Goal: Information Seeking & Learning: Learn about a topic

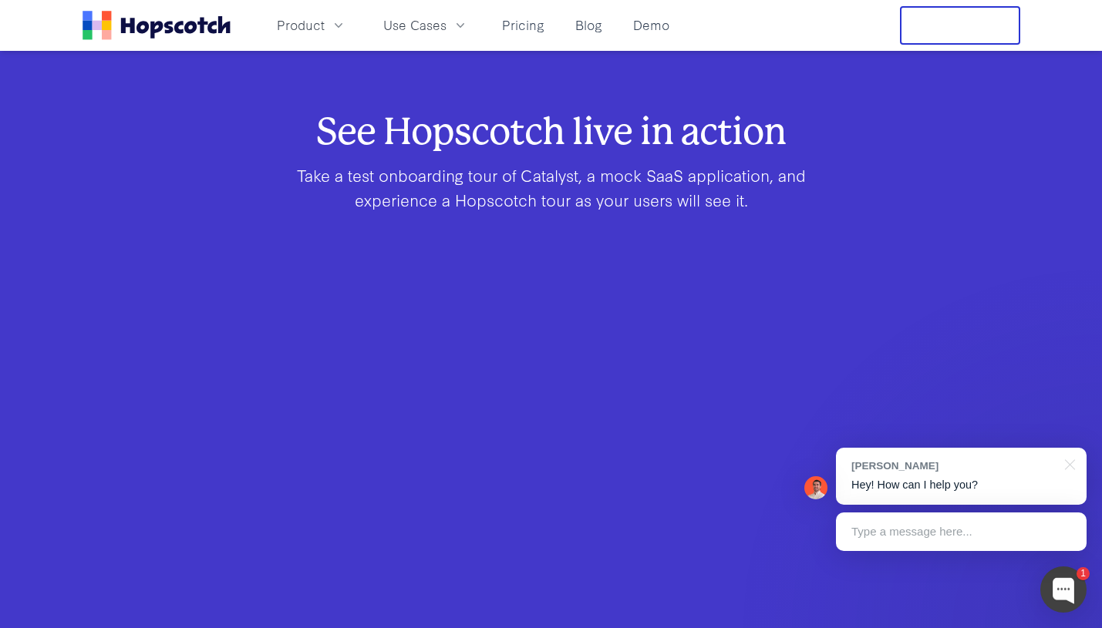
scroll to position [940, 0]
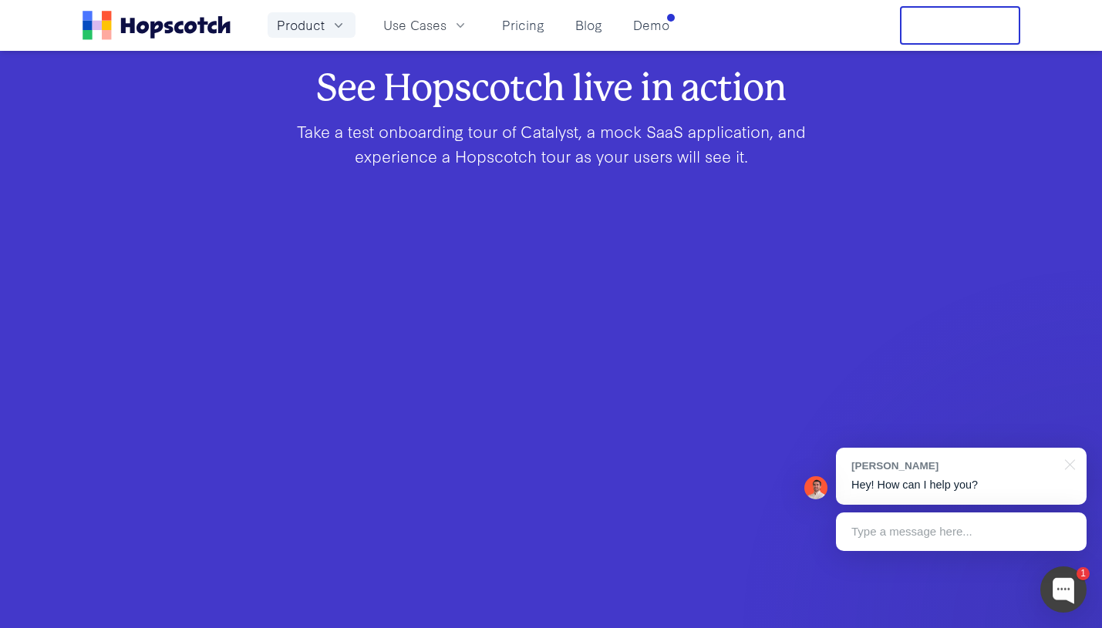
click at [293, 21] on span "Product" at bounding box center [301, 24] width 48 height 19
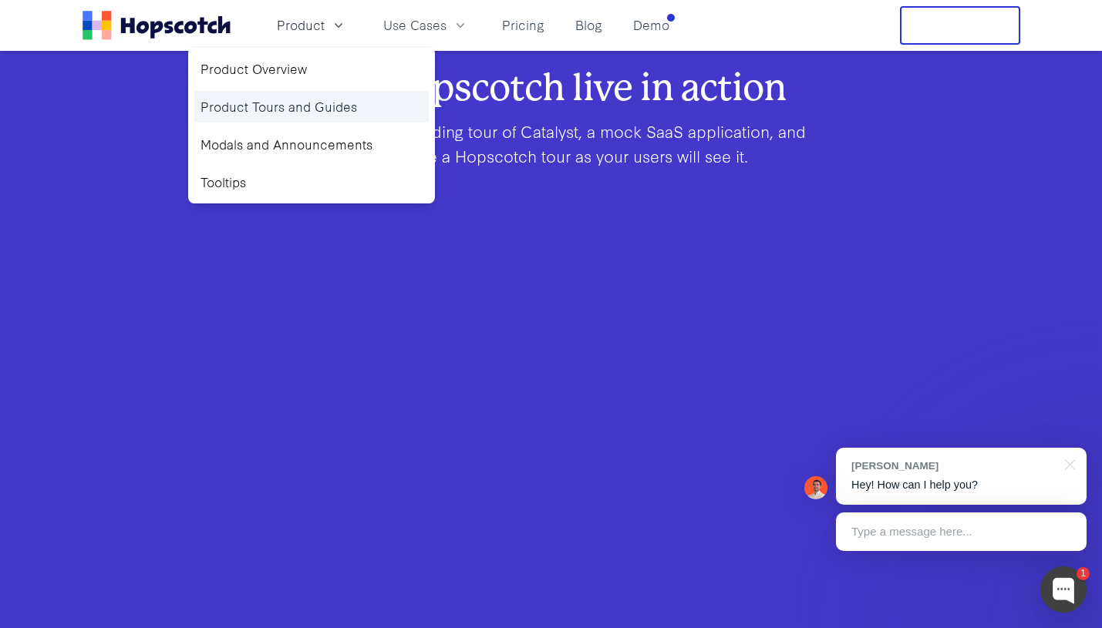
click at [280, 104] on link "Product Tours and Guides" at bounding box center [311, 107] width 234 height 32
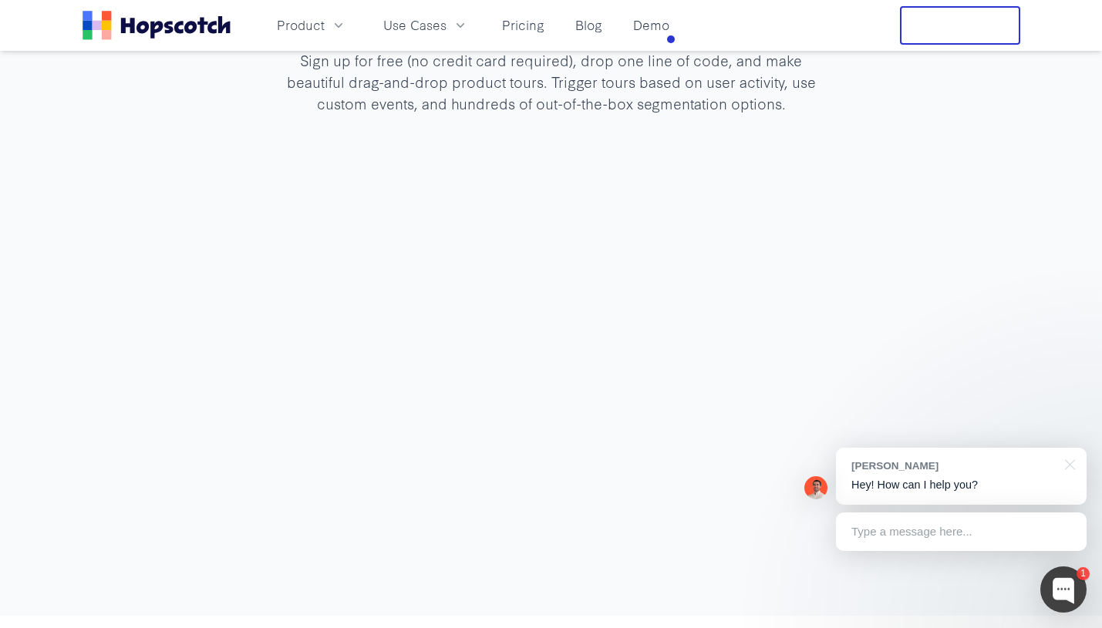
scroll to position [4396, 0]
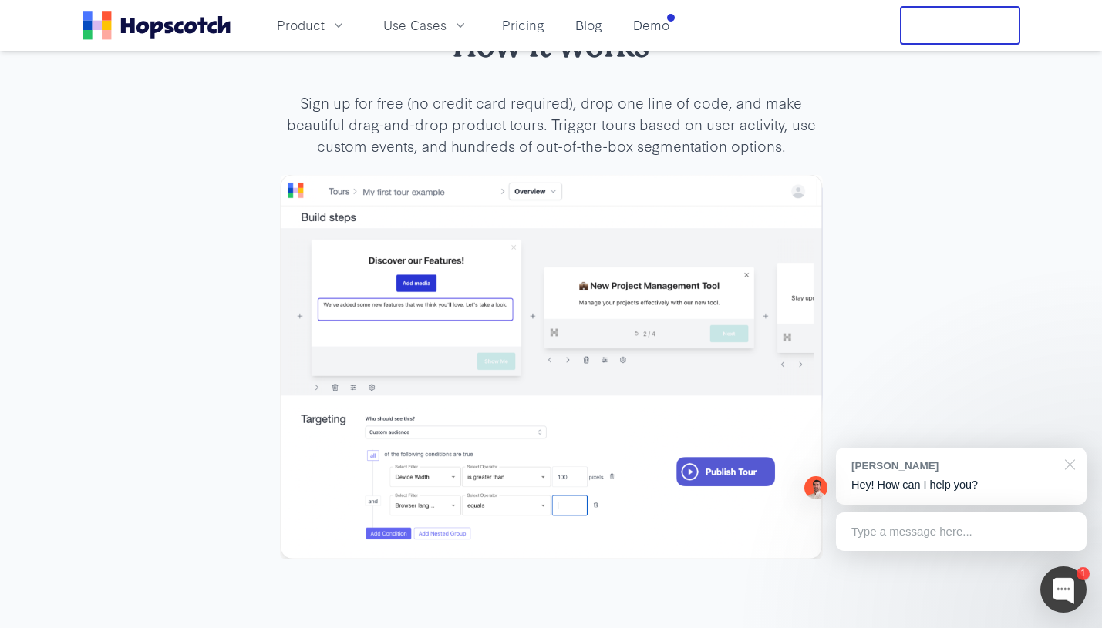
click at [1069, 463] on div at bounding box center [1067, 464] width 39 height 32
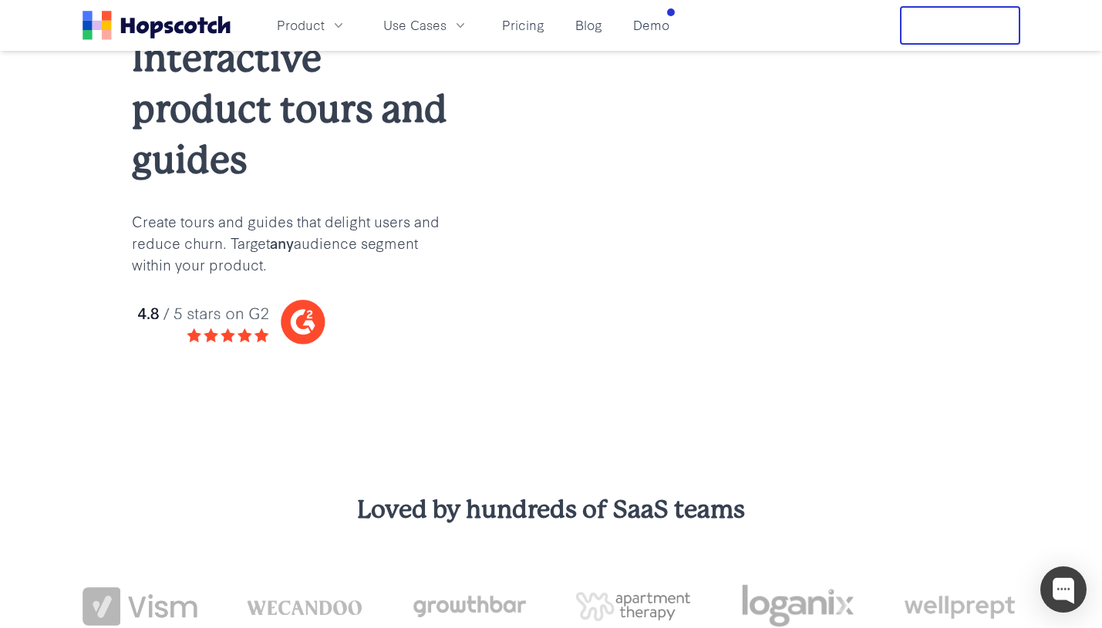
scroll to position [0, 0]
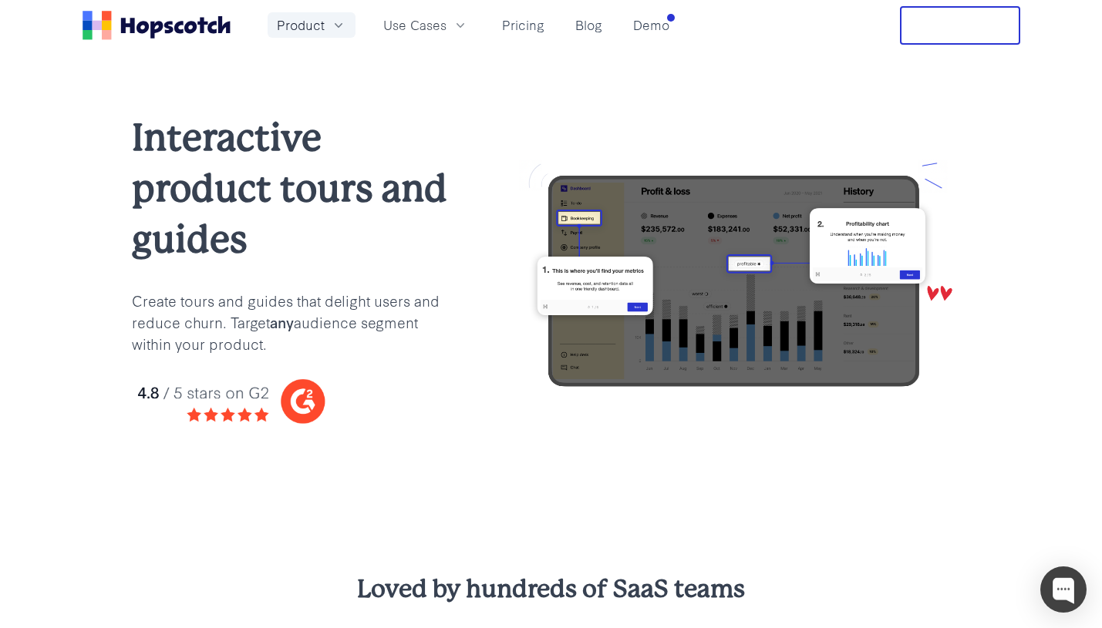
click at [295, 17] on span "Product" at bounding box center [301, 24] width 48 height 19
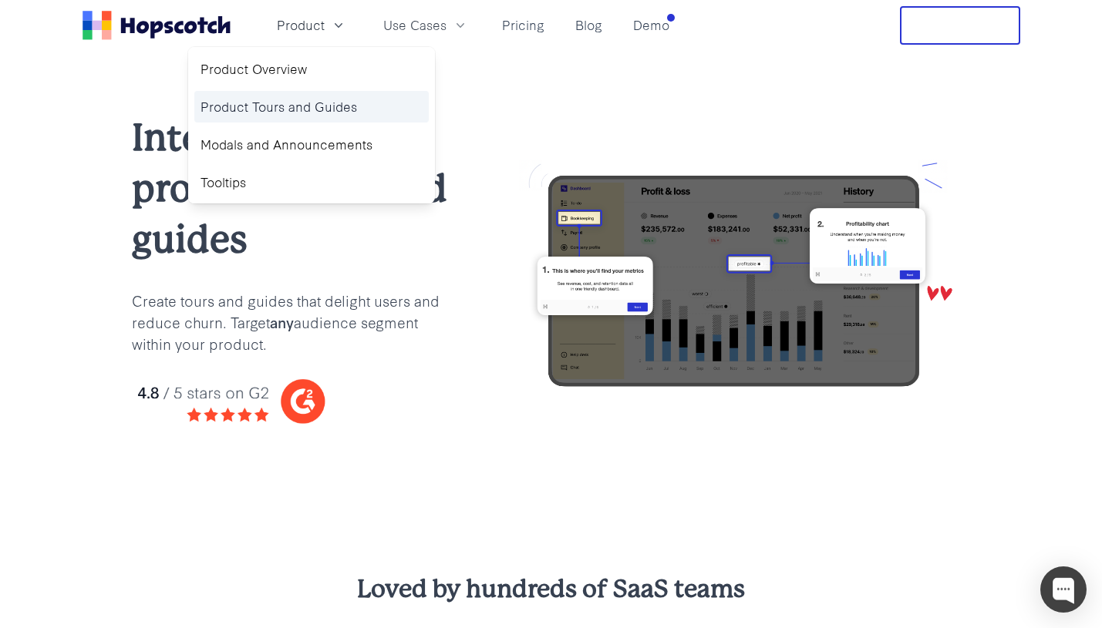
click at [304, 99] on link "Product Tours and Guides" at bounding box center [311, 107] width 234 height 32
click at [307, 115] on link "Product Tours and Guides" at bounding box center [311, 107] width 234 height 32
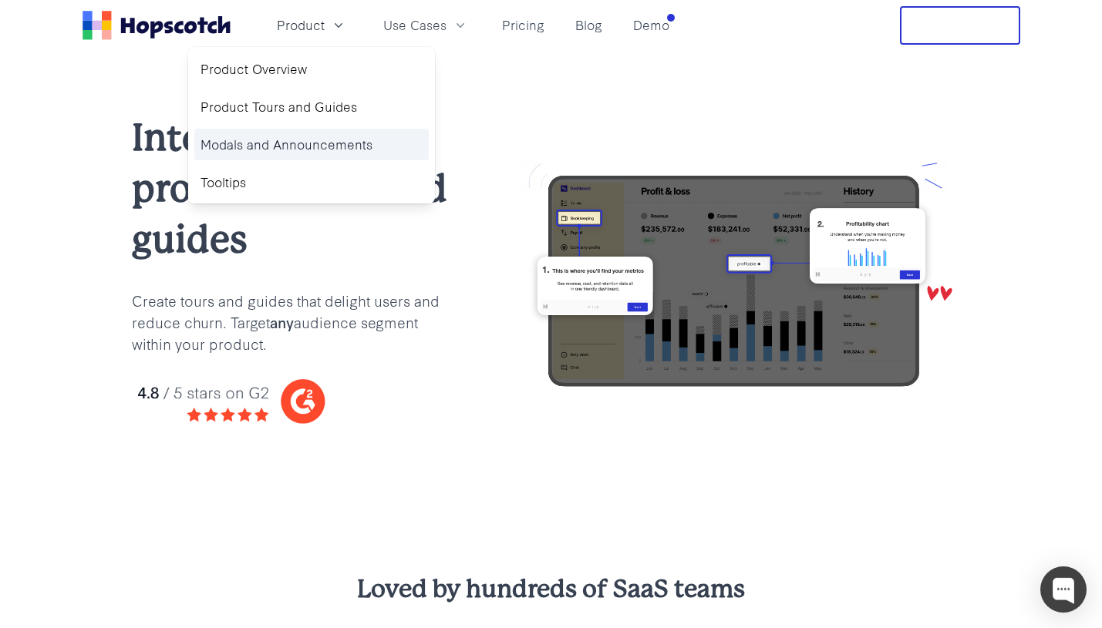
click at [305, 142] on link "Modals and Announcements" at bounding box center [311, 145] width 234 height 32
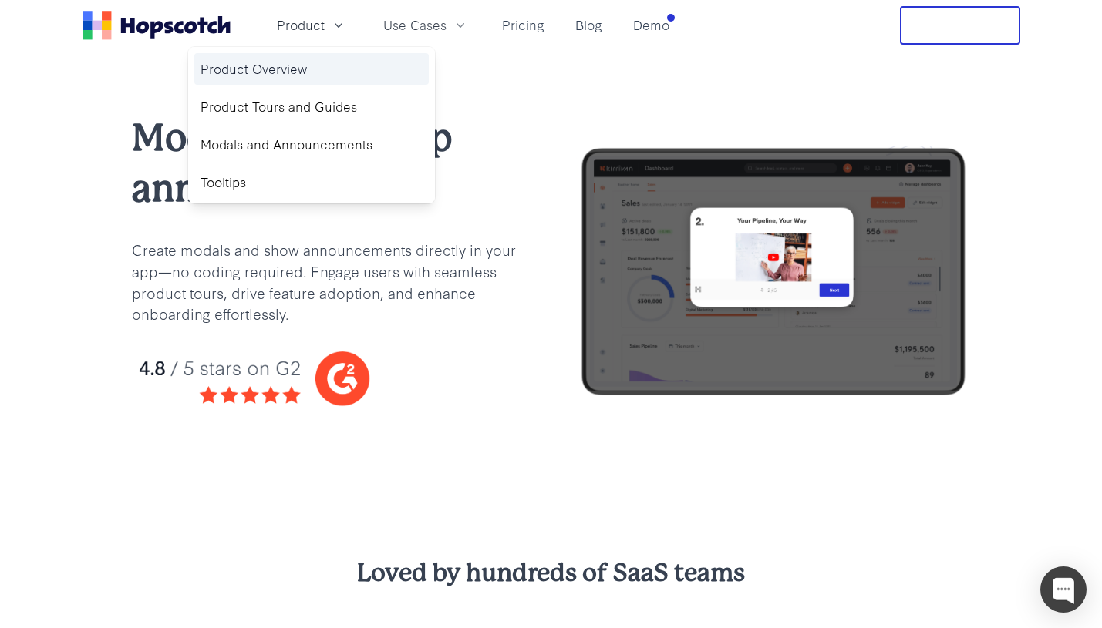
click at [262, 59] on link "Product Overview" at bounding box center [311, 69] width 234 height 32
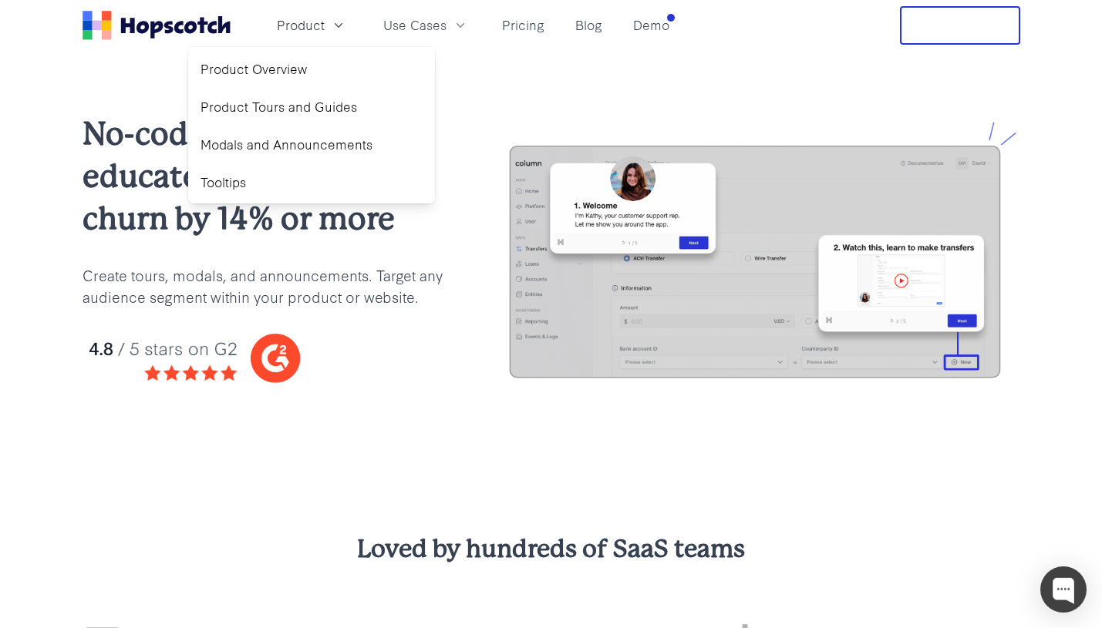
click at [93, 67] on div "No-code product tours: educate users & reduce churn by 14% or more Create tours…" at bounding box center [551, 261] width 1102 height 421
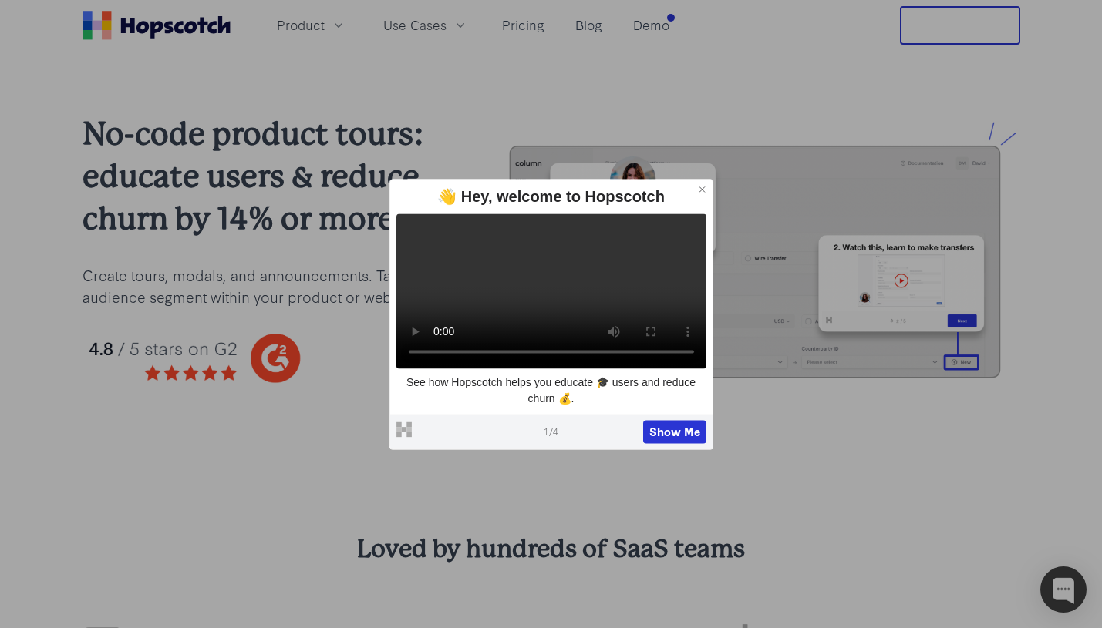
click at [702, 187] on icon at bounding box center [701, 189] width 5 height 5
